Goal: Information Seeking & Learning: Check status

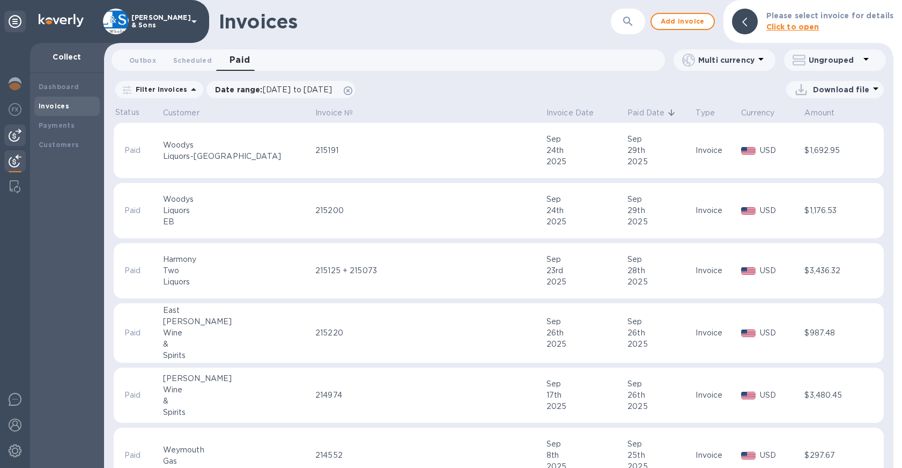
click at [15, 138] on img at bounding box center [15, 135] width 13 height 13
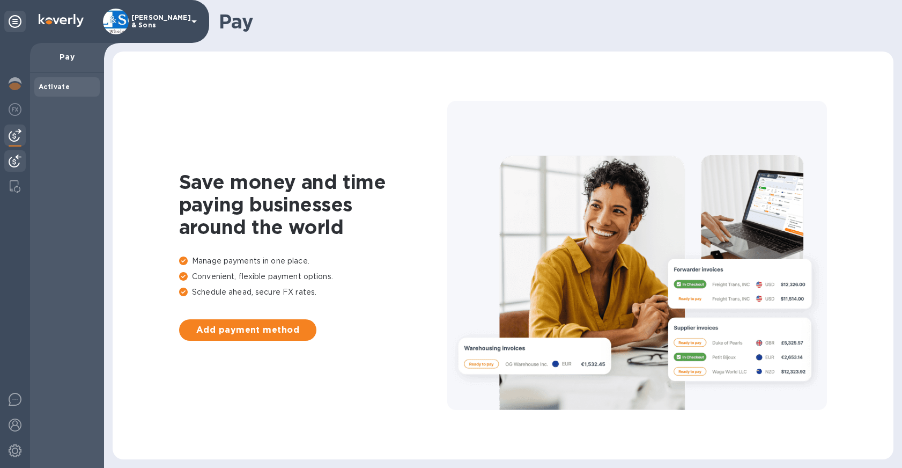
click at [13, 156] on img at bounding box center [15, 160] width 13 height 13
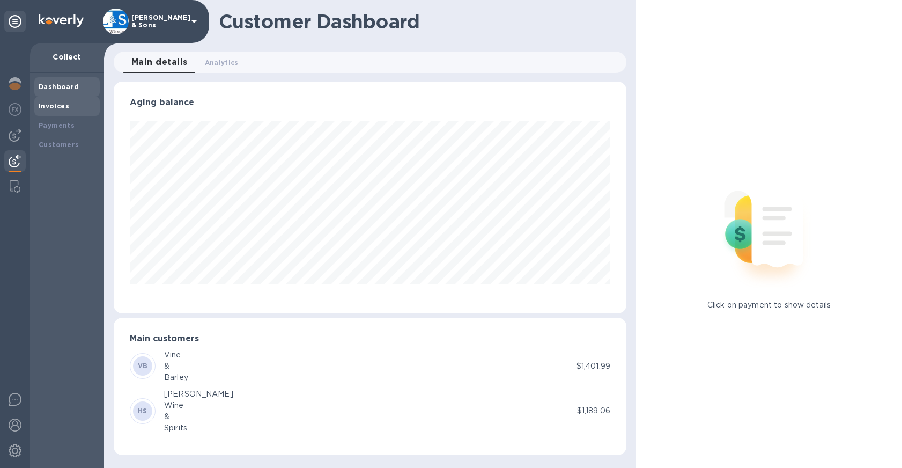
scroll to position [232, 513]
click at [54, 110] on div "Invoices" at bounding box center [67, 106] width 57 height 11
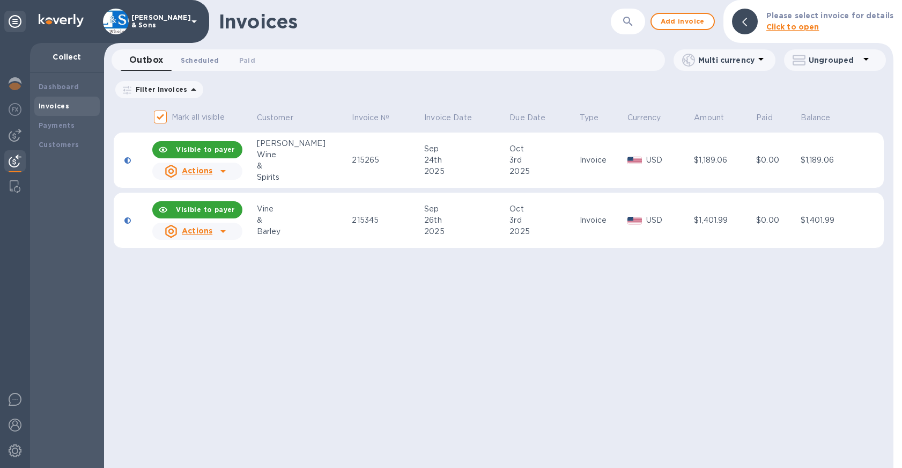
click at [203, 60] on span "Scheduled 0" at bounding box center [200, 60] width 39 height 11
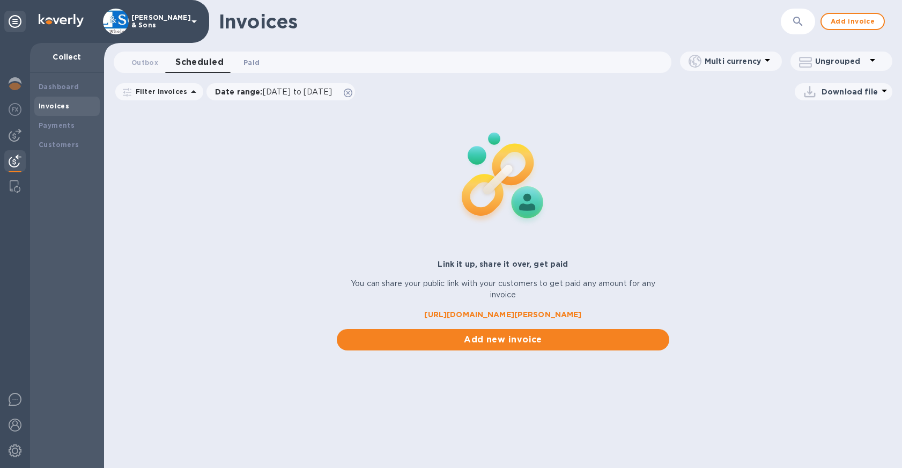
click at [254, 62] on span "Paid 0" at bounding box center [251, 62] width 16 height 11
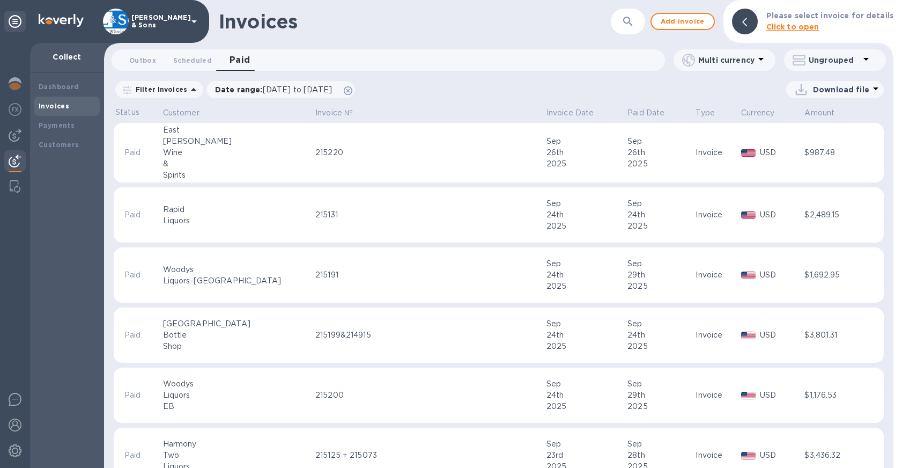
click at [414, 28] on div "Invoices" at bounding box center [415, 21] width 392 height 23
click at [627, 107] on p "Paid Date" at bounding box center [645, 112] width 37 height 11
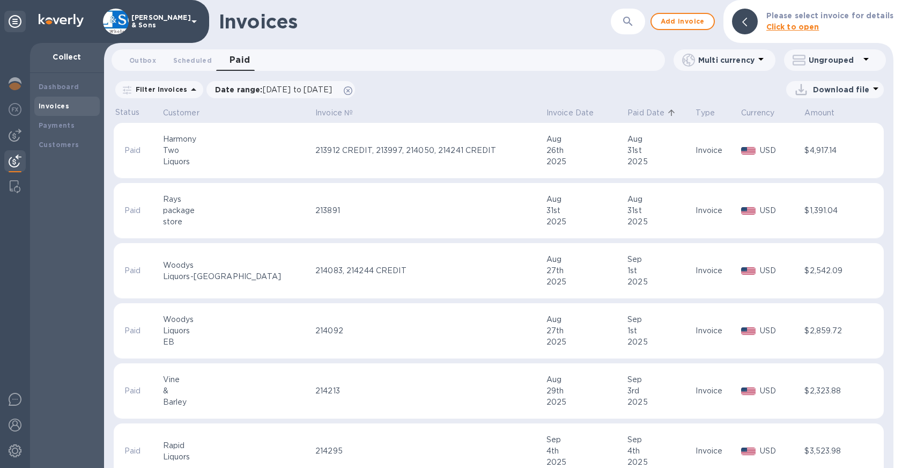
click at [627, 115] on p "Paid Date" at bounding box center [645, 112] width 37 height 11
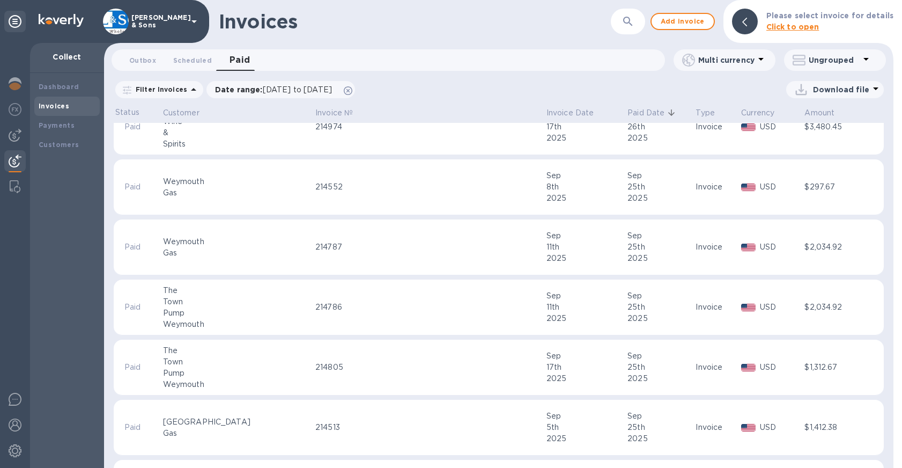
scroll to position [54, 0]
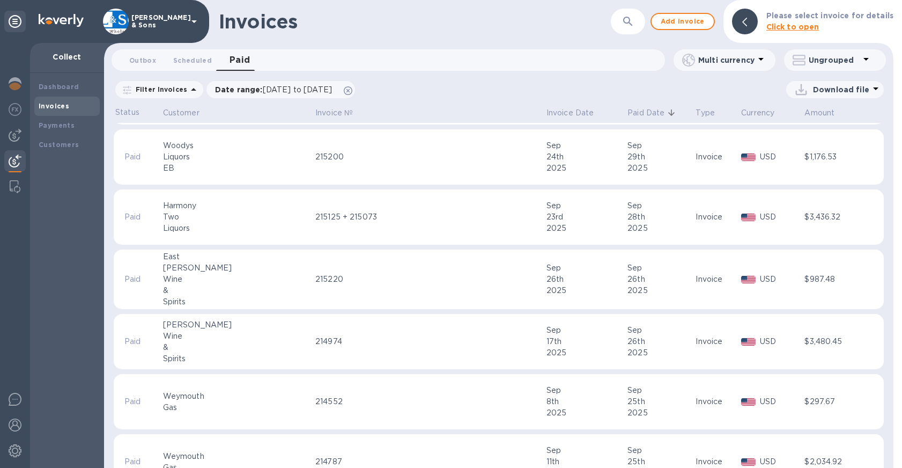
click at [554, 41] on div "Invoices ​ Add invoice Please select invoice for details Click to open" at bounding box center [498, 21] width 789 height 43
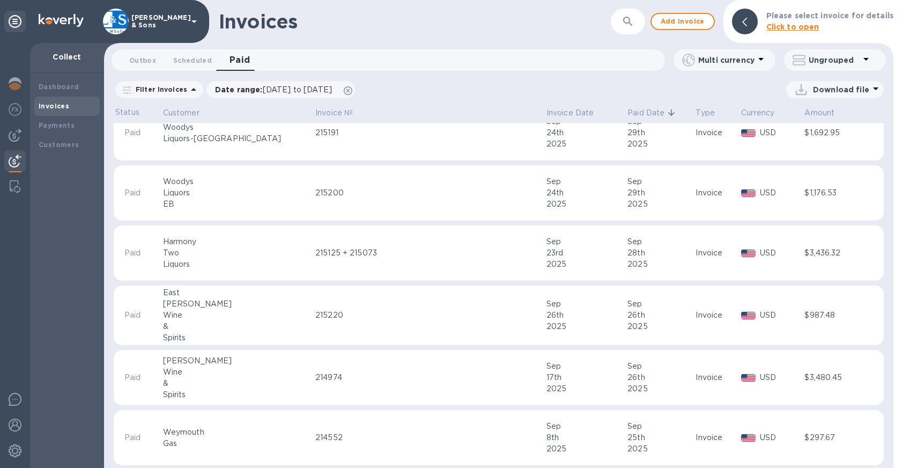
scroll to position [0, 0]
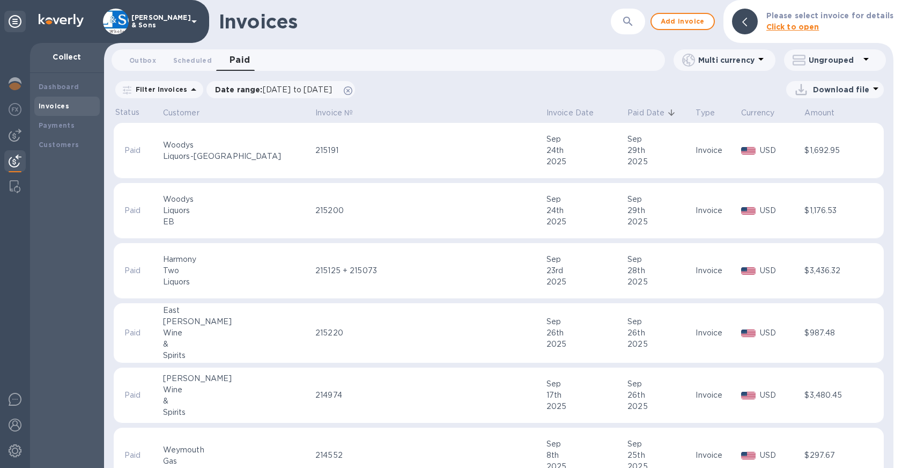
click at [436, 76] on div "Invoices ​ Add invoice Please select invoice for details Click to open Outbox 0…" at bounding box center [498, 234] width 789 height 468
click at [565, 268] on div "23rd" at bounding box center [586, 270] width 78 height 11
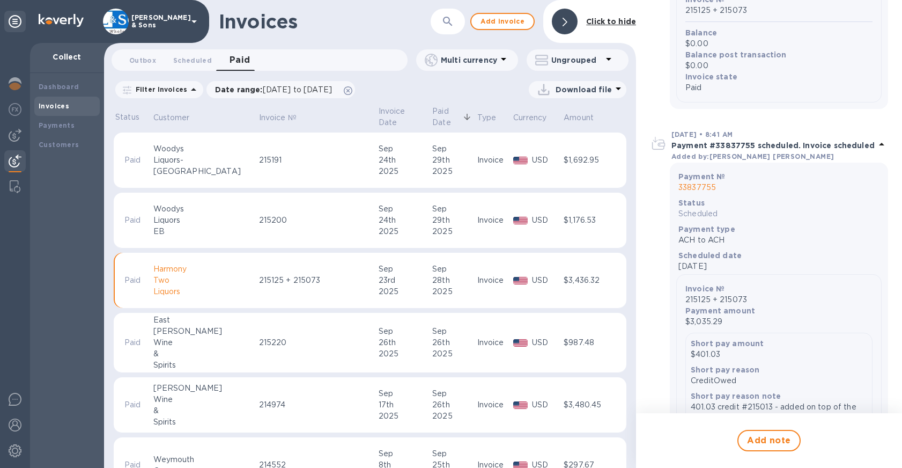
scroll to position [322, 0]
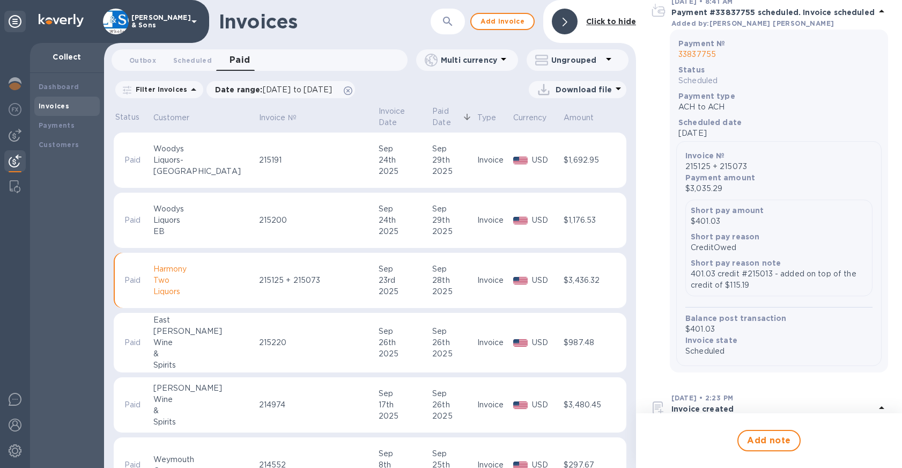
click at [179, 92] on p "Filter Invoices" at bounding box center [159, 89] width 56 height 9
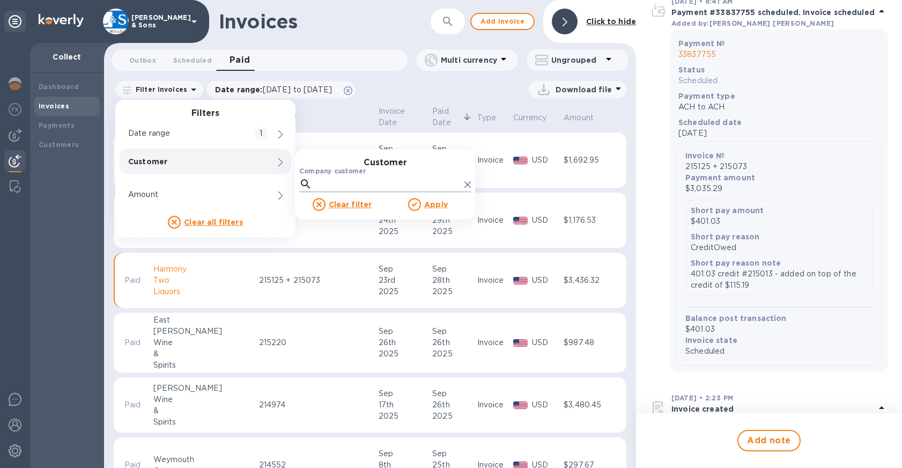
click at [319, 182] on input "Company customer" at bounding box center [388, 184] width 144 height 16
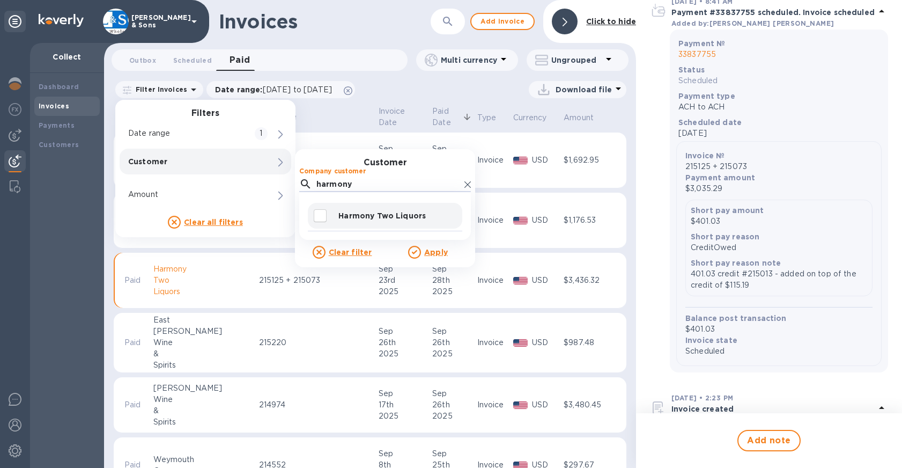
type input "harmony"
click at [339, 215] on p "Harmony Two Liquors" at bounding box center [398, 215] width 120 height 11
checkbox input "true"
click at [434, 254] on u "Apply" at bounding box center [436, 252] width 24 height 9
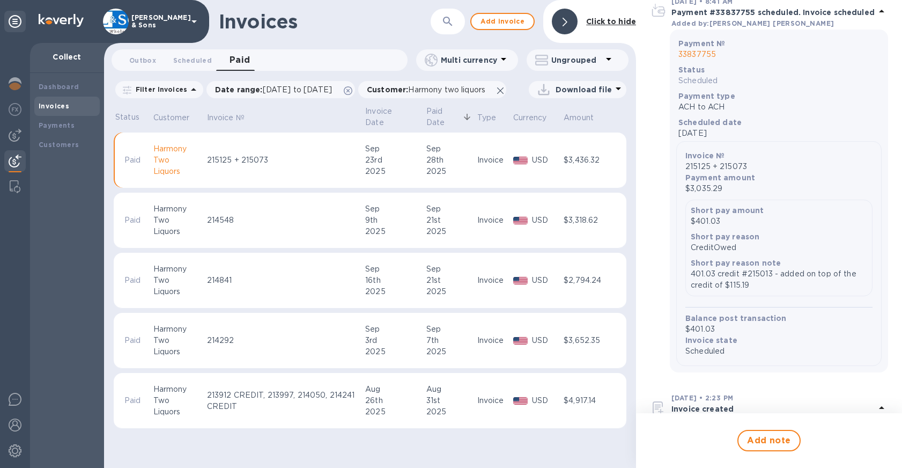
click at [635, 284] on div "Status Customer Invoice № Invoice Date Paid Date Type Currency Amount Paid Harm…" at bounding box center [370, 273] width 532 height 338
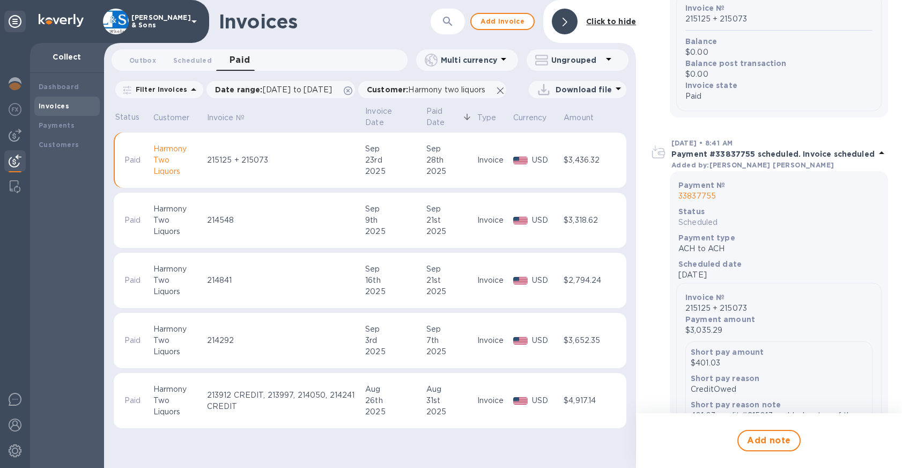
scroll to position [215, 0]
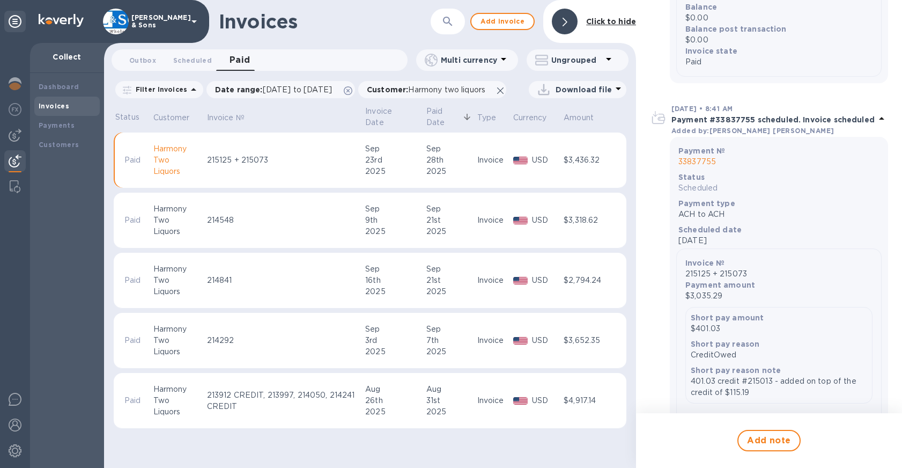
click at [290, 227] on td "214548" at bounding box center [284, 221] width 159 height 56
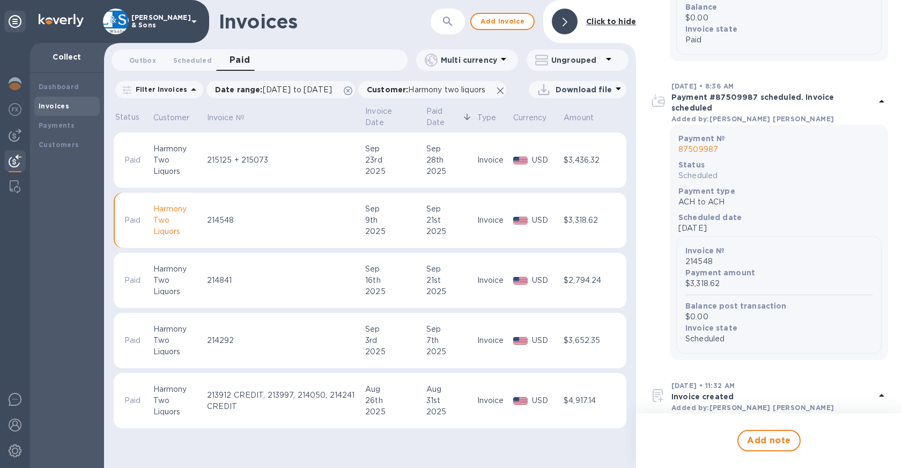
click at [334, 166] on div "215125 + 215073" at bounding box center [285, 159] width 156 height 11
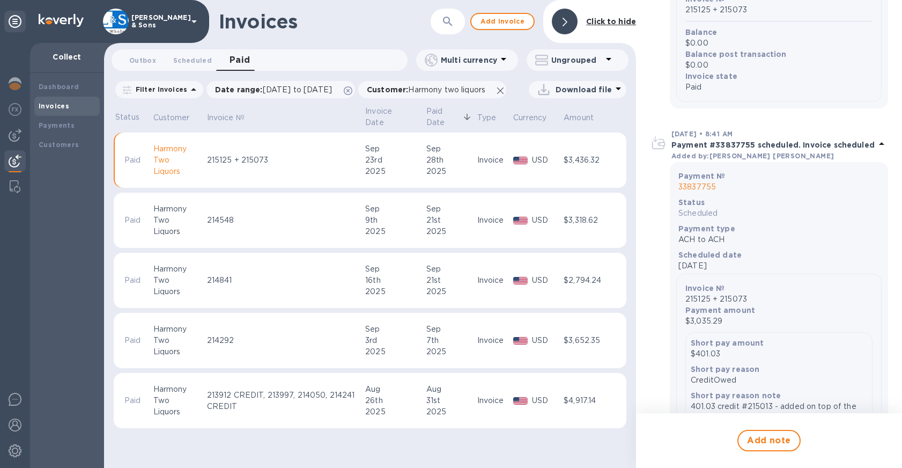
scroll to position [268, 0]
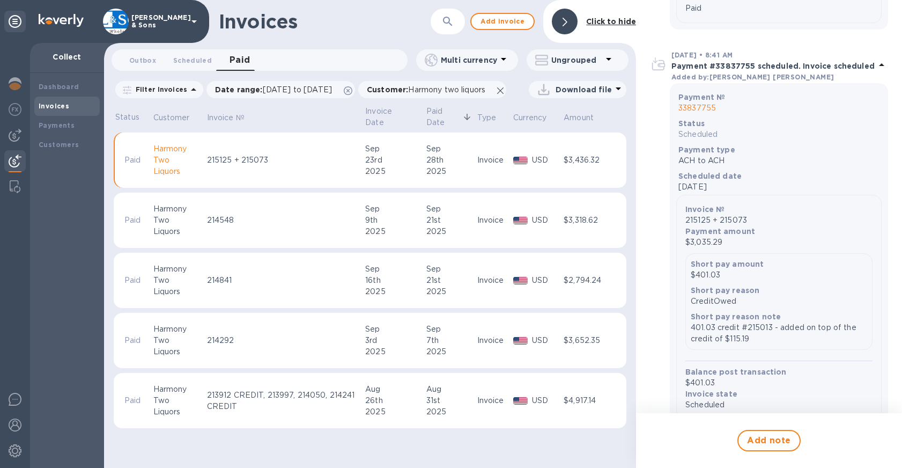
click at [334, 226] on div "214548" at bounding box center [285, 220] width 156 height 11
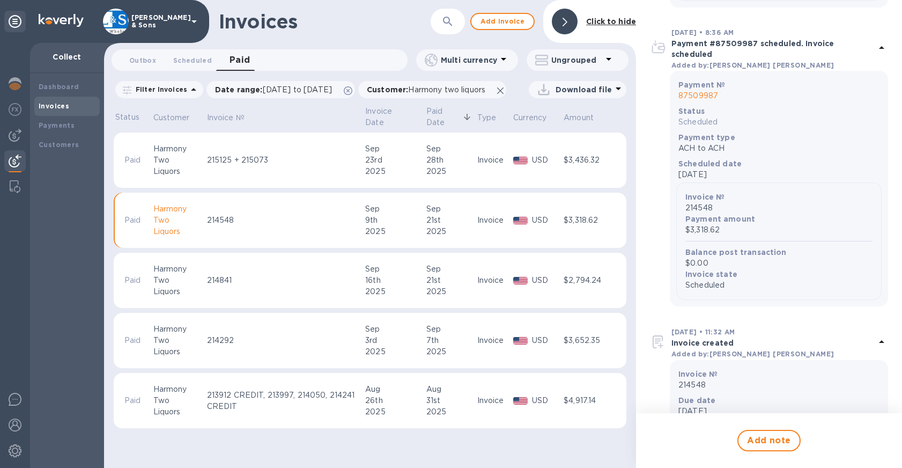
click at [345, 184] on td "215125 + 215073" at bounding box center [284, 160] width 159 height 56
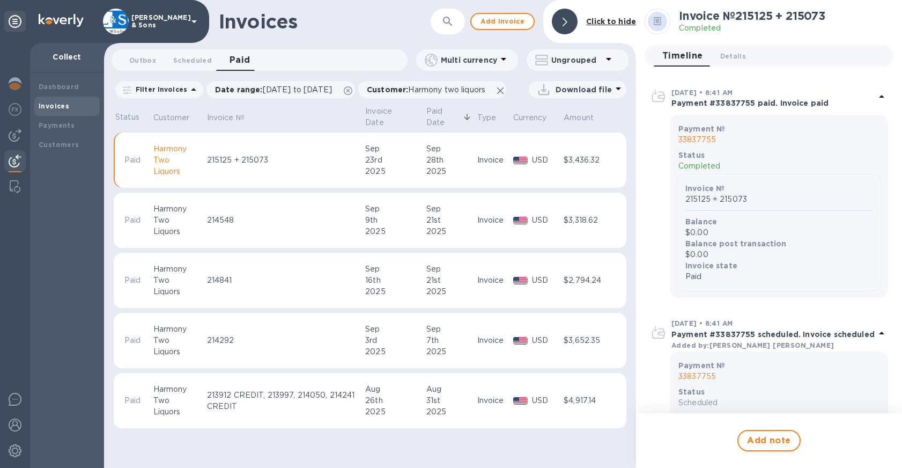
click at [572, 23] on div at bounding box center [565, 22] width 26 height 26
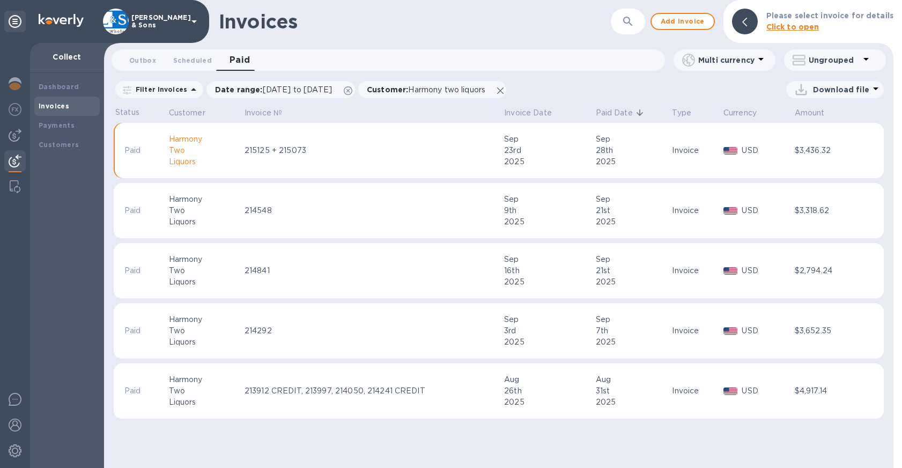
click at [323, 161] on td "215125 + 215073" at bounding box center [373, 151] width 260 height 56
click at [851, 153] on div "$3,436.32" at bounding box center [826, 150] width 63 height 11
click at [145, 152] on p "Paid" at bounding box center [140, 150] width 32 height 11
click at [747, 21] on icon at bounding box center [744, 22] width 5 height 9
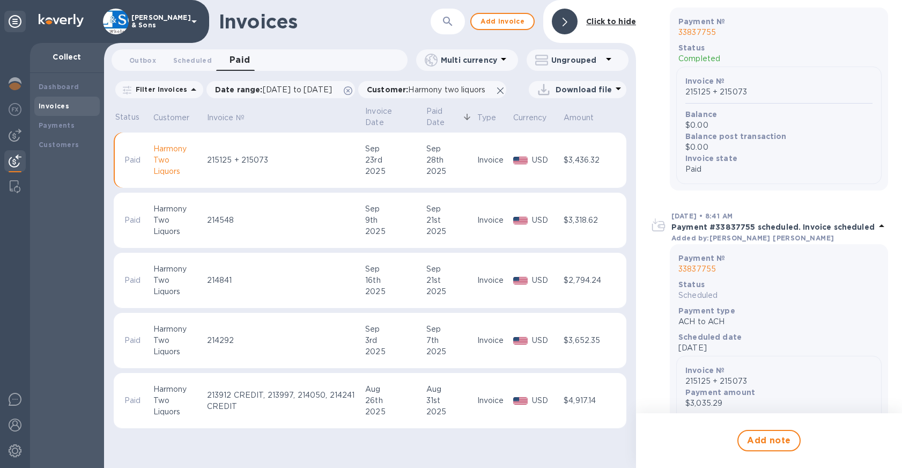
scroll to position [161, 0]
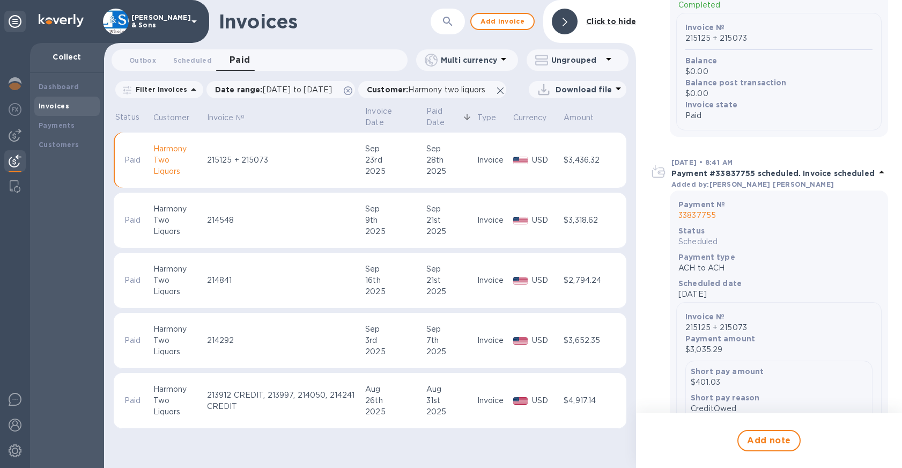
click at [328, 308] on td "214841" at bounding box center [284, 281] width 159 height 56
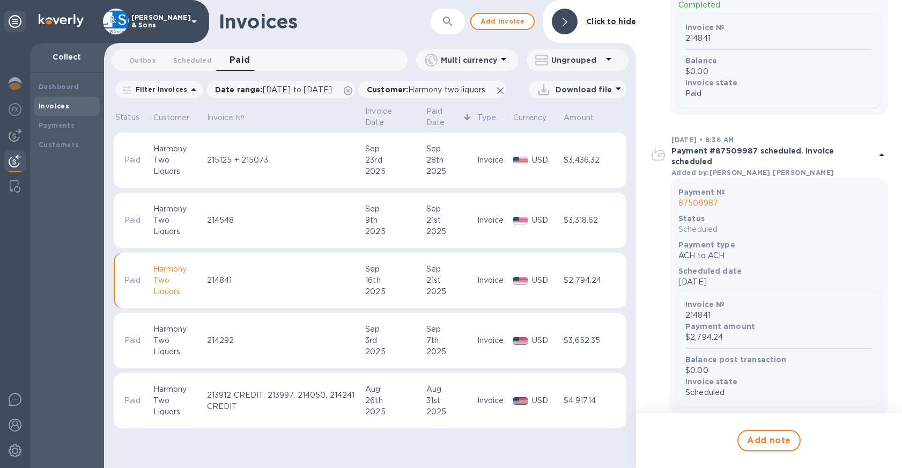
click at [326, 185] on td "215125 + 215073" at bounding box center [284, 160] width 159 height 56
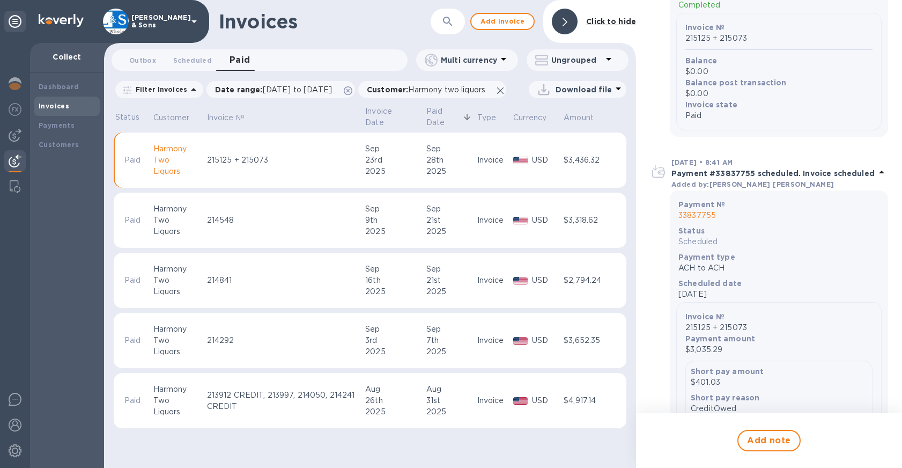
scroll to position [268, 0]
